Goal: Find specific page/section: Find specific page/section

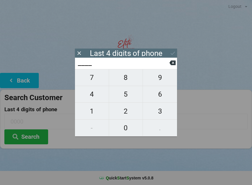
click at [126, 82] on span "8" at bounding box center [126, 77] width 34 height 12
type input "8___"
click at [161, 97] on span "6" at bounding box center [160, 94] width 34 height 12
type input "86__"
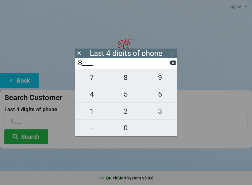
type input "86__"
click at [161, 115] on span "3" at bounding box center [160, 111] width 34 height 12
type input "863_"
click at [129, 116] on span "2" at bounding box center [126, 111] width 34 height 12
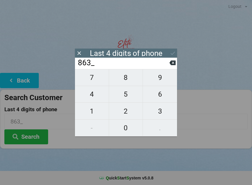
type input "8632"
click at [93, 97] on div "7 8 9 4 5 6 1 2 3 - 0 ." at bounding box center [126, 102] width 102 height 67
click at [129, 111] on div "7 8 9 4 5 6 1 2 3 - 0 ." at bounding box center [126, 102] width 102 height 67
click at [105, 64] on input "8632" at bounding box center [123, 62] width 92 height 9
click at [174, 65] on icon at bounding box center [173, 62] width 6 height 5
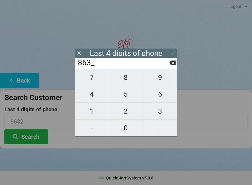
click at [173, 67] on button at bounding box center [173, 63] width 6 height 8
click at [172, 67] on button at bounding box center [173, 63] width 6 height 8
click at [174, 67] on button at bounding box center [173, 63] width 6 height 8
type input "____"
click at [97, 97] on span "4" at bounding box center [92, 94] width 34 height 12
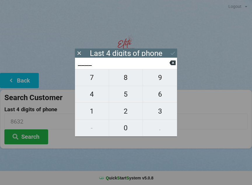
type input "4___"
click at [127, 97] on span "5" at bounding box center [126, 94] width 34 height 12
type input "45__"
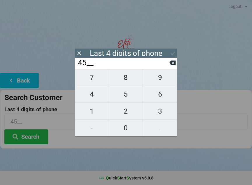
click at [128, 134] on span "0" at bounding box center [126, 128] width 34 height 12
type input "450_"
click at [89, 83] on span "7" at bounding box center [92, 77] width 34 height 12
type input "4507"
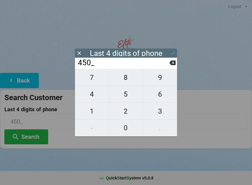
type input "4507"
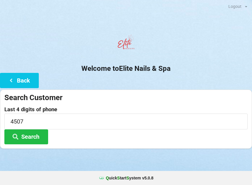
click at [39, 134] on button "Search" at bounding box center [26, 136] width 44 height 15
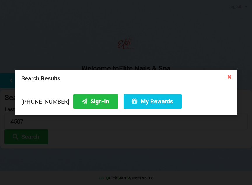
click at [87, 101] on button "Sign-In" at bounding box center [96, 101] width 44 height 15
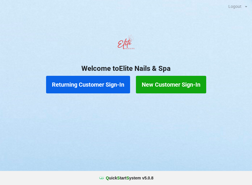
click at [80, 86] on button "Returning Customer Sign-In" at bounding box center [88, 85] width 84 height 18
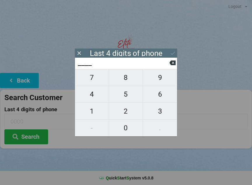
click at [89, 96] on span "4" at bounding box center [92, 94] width 34 height 12
type input "4___"
click at [156, 80] on span "9" at bounding box center [160, 77] width 34 height 12
type input "49__"
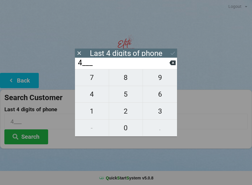
type input "49__"
click at [119, 131] on span "0" at bounding box center [126, 128] width 34 height 12
type input "490_"
click at [128, 111] on span "2" at bounding box center [126, 111] width 34 height 12
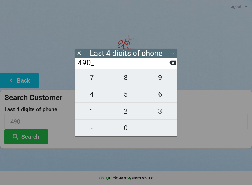
type input "4902"
click at [28, 139] on button "Search" at bounding box center [26, 136] width 44 height 15
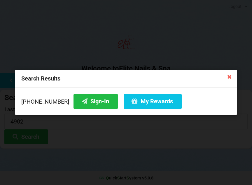
click at [144, 105] on button "My Rewards" at bounding box center [153, 101] width 58 height 15
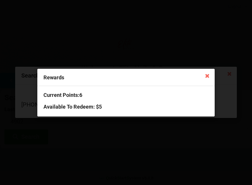
click at [210, 78] on icon at bounding box center [207, 75] width 9 height 9
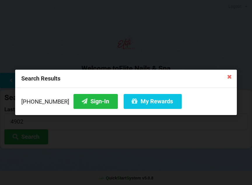
click at [85, 103] on button "Sign-In" at bounding box center [96, 101] width 44 height 15
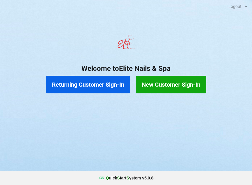
click at [102, 84] on button "Returning Customer Sign-In" at bounding box center [88, 85] width 84 height 18
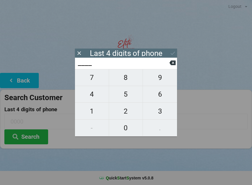
click at [123, 98] on span "5" at bounding box center [126, 94] width 34 height 12
type input "5___"
click at [90, 114] on span "1" at bounding box center [92, 111] width 34 height 12
type input "51__"
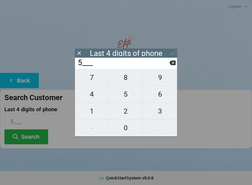
type input "51__"
click at [160, 113] on span "3" at bounding box center [160, 111] width 34 height 12
type input "513_"
click at [122, 115] on span "2" at bounding box center [126, 111] width 34 height 12
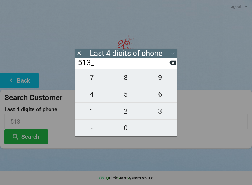
type input "5132"
click at [126, 95] on div "7 8 9 4 5 6 1 2 3 - 0 ." at bounding box center [126, 102] width 102 height 67
click at [127, 92] on div "7 8 9 4 5 6 1 2 3 - 0 ." at bounding box center [126, 102] width 102 height 67
click at [173, 63] on icon at bounding box center [173, 62] width 6 height 5
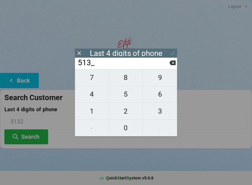
click at [173, 64] on icon at bounding box center [173, 63] width 6 height 6
click at [172, 64] on icon at bounding box center [173, 62] width 6 height 5
click at [174, 65] on icon at bounding box center [173, 62] width 6 height 5
click at [127, 100] on span "5" at bounding box center [126, 94] width 34 height 12
type input "5___"
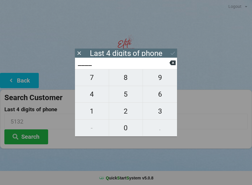
type input "5___"
click at [163, 115] on span "3" at bounding box center [160, 111] width 34 height 12
type input "53__"
click at [162, 115] on span "3" at bounding box center [160, 111] width 34 height 12
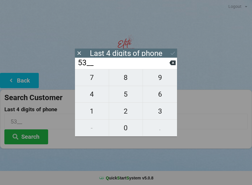
type input "533_"
click at [97, 97] on span "4" at bounding box center [92, 94] width 34 height 12
type input "5334"
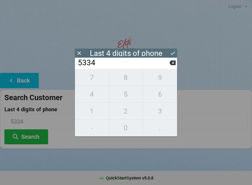
click at [31, 137] on button "Search" at bounding box center [26, 136] width 44 height 15
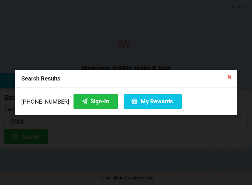
click at [95, 102] on button "Sign-In" at bounding box center [96, 101] width 44 height 15
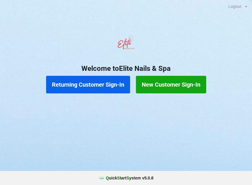
click at [94, 89] on button "Returning Customer Sign-In" at bounding box center [88, 85] width 84 height 18
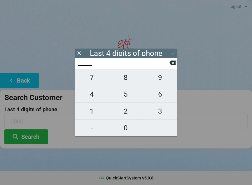
click at [162, 111] on span "3" at bounding box center [160, 111] width 34 height 12
type input "3___"
click at [133, 125] on span "0" at bounding box center [126, 128] width 34 height 12
type input "30__"
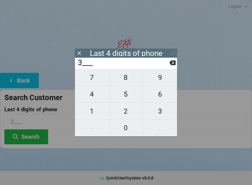
type input "30__"
click at [134, 96] on span "5" at bounding box center [126, 94] width 34 height 12
type input "305_"
click at [131, 95] on span "5" at bounding box center [126, 94] width 34 height 12
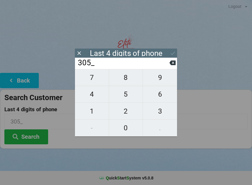
type input "3055"
click at [160, 93] on div "7 8 9 4 5 6 1 2 3 - 0 ." at bounding box center [126, 102] width 102 height 67
click at [171, 65] on icon at bounding box center [173, 62] width 6 height 5
click at [175, 65] on icon at bounding box center [173, 62] width 6 height 5
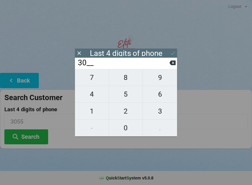
click at [175, 65] on icon at bounding box center [173, 62] width 6 height 5
type input "3___"
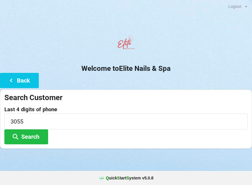
click at [181, 66] on h2 "Welcome to Elite Nails & Spa" at bounding box center [126, 68] width 252 height 9
click at [109, 122] on input "3055" at bounding box center [126, 120] width 244 height 15
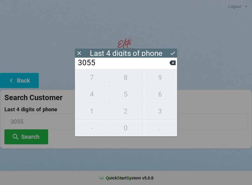
click at [172, 66] on icon at bounding box center [173, 63] width 6 height 6
click at [171, 64] on icon at bounding box center [173, 62] width 6 height 5
click at [171, 65] on icon at bounding box center [173, 62] width 6 height 5
click at [172, 65] on icon at bounding box center [173, 62] width 6 height 5
type input "____"
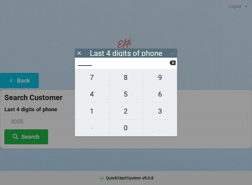
click at [160, 80] on span "9" at bounding box center [160, 77] width 34 height 12
type input "9___"
click at [96, 110] on span "1" at bounding box center [92, 111] width 34 height 12
type input "91__"
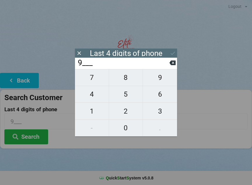
type input "91__"
click at [127, 94] on span "5" at bounding box center [126, 94] width 34 height 12
type input "915_"
click at [158, 94] on span "6" at bounding box center [160, 94] width 34 height 12
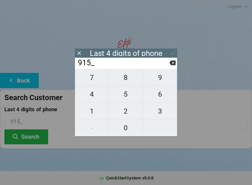
type input "9156"
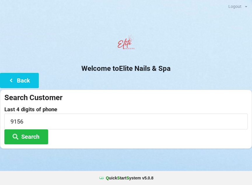
click at [171, 52] on div at bounding box center [126, 44] width 252 height 25
click at [43, 136] on button "Search" at bounding box center [26, 136] width 44 height 15
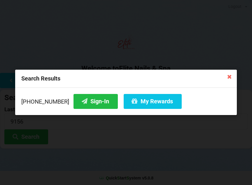
click at [96, 99] on button "Sign-In" at bounding box center [96, 101] width 44 height 15
